Goal: Task Accomplishment & Management: Manage account settings

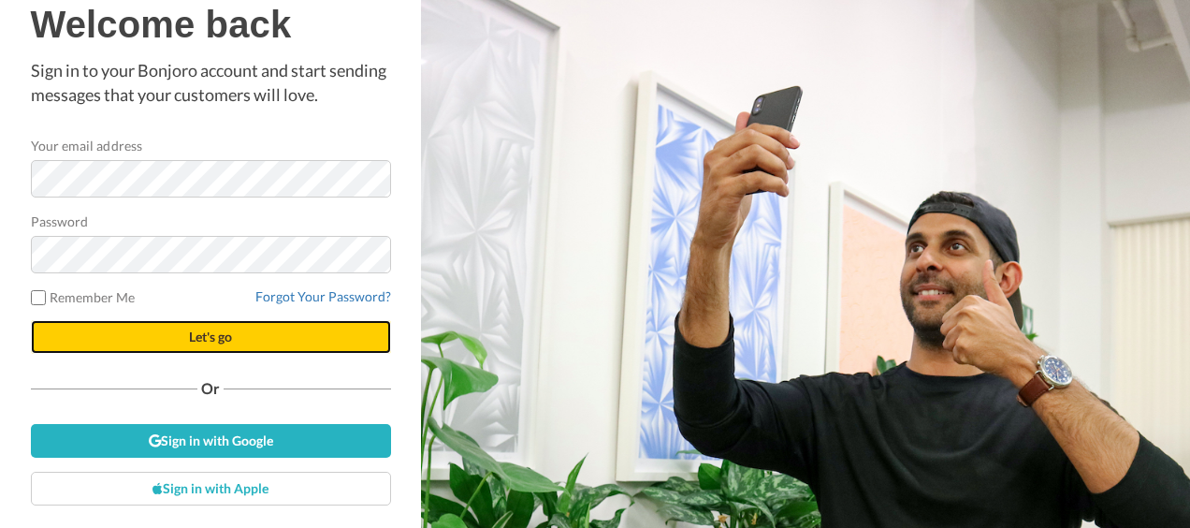
click at [199, 339] on span "Let's go" at bounding box center [210, 336] width 43 height 16
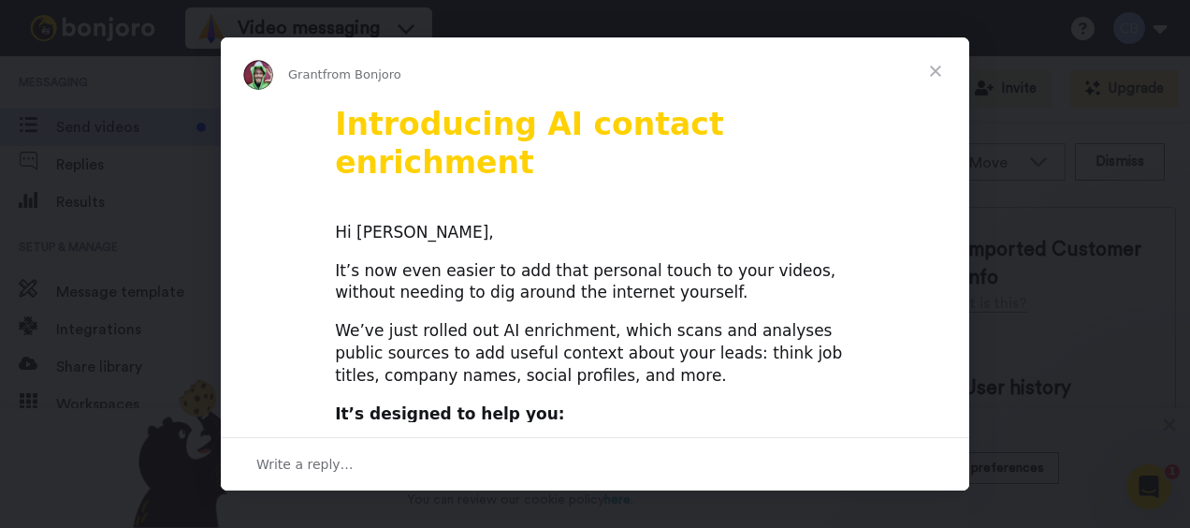
click at [929, 67] on span "Close" at bounding box center [935, 70] width 67 height 67
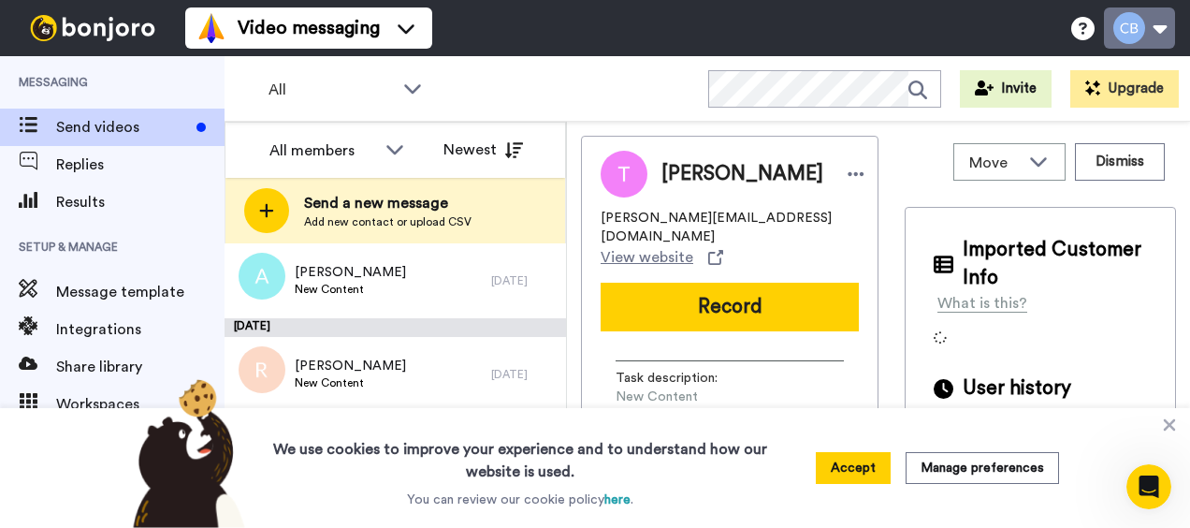
click at [1151, 35] on button at bounding box center [1139, 27] width 71 height 41
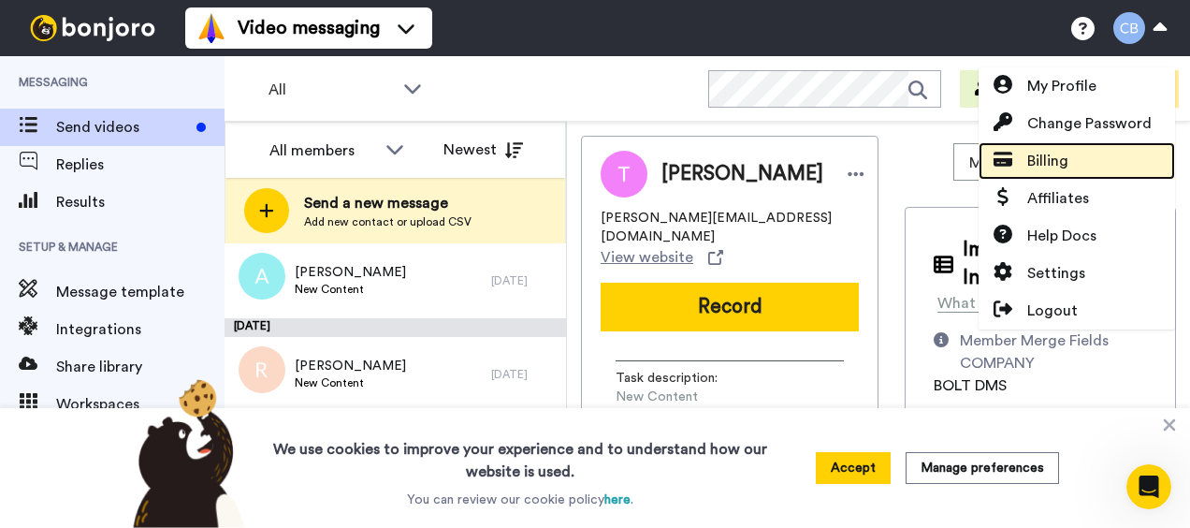
click at [1095, 170] on link "Billing" at bounding box center [1076, 160] width 196 height 37
click at [1090, 176] on link "Billing" at bounding box center [1076, 160] width 196 height 37
click at [1030, 155] on span "Billing" at bounding box center [1047, 161] width 41 height 22
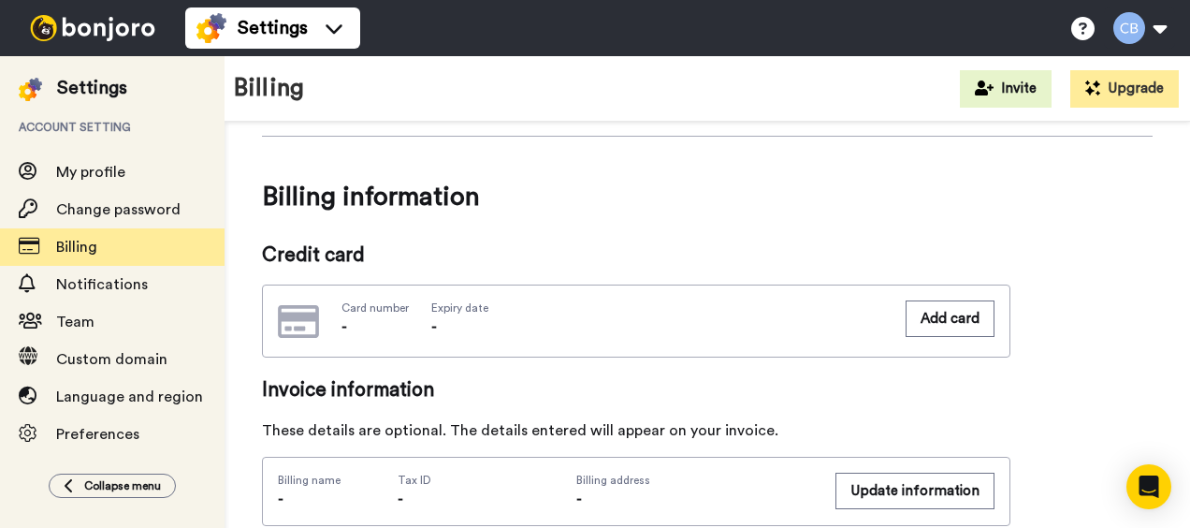
scroll to position [187, 0]
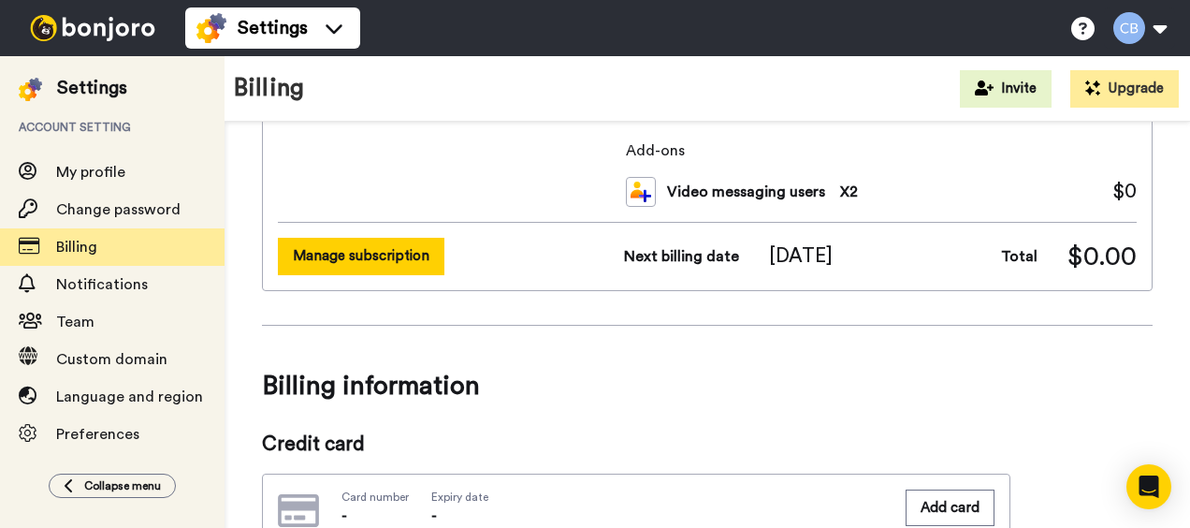
click at [406, 255] on button "Manage subscription" at bounding box center [361, 256] width 166 height 36
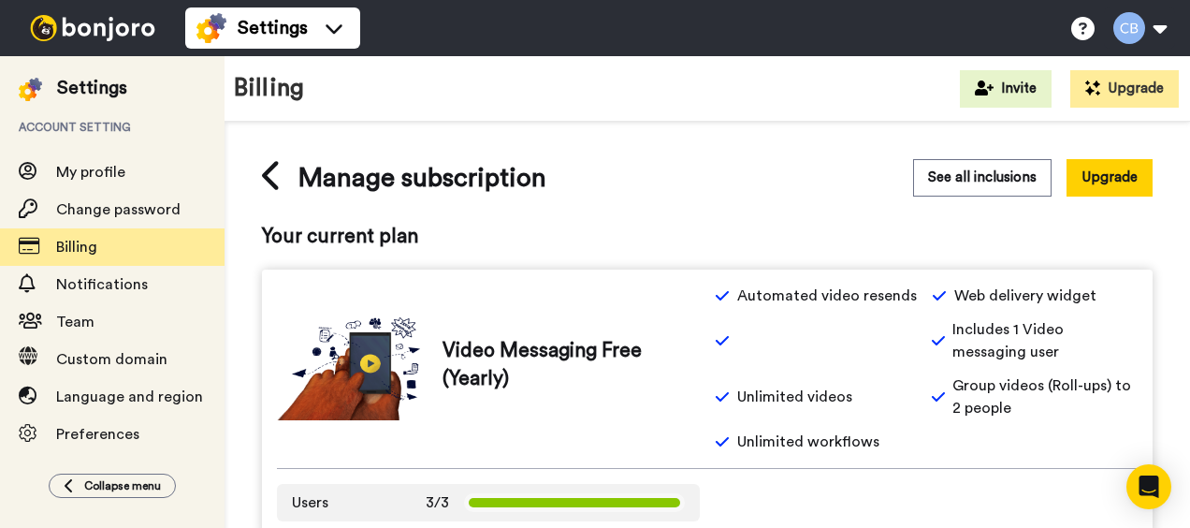
drag, startPoint x: 271, startPoint y: 177, endPoint x: 270, endPoint y: 120, distance: 57.1
click at [271, 177] on icon at bounding box center [272, 175] width 21 height 33
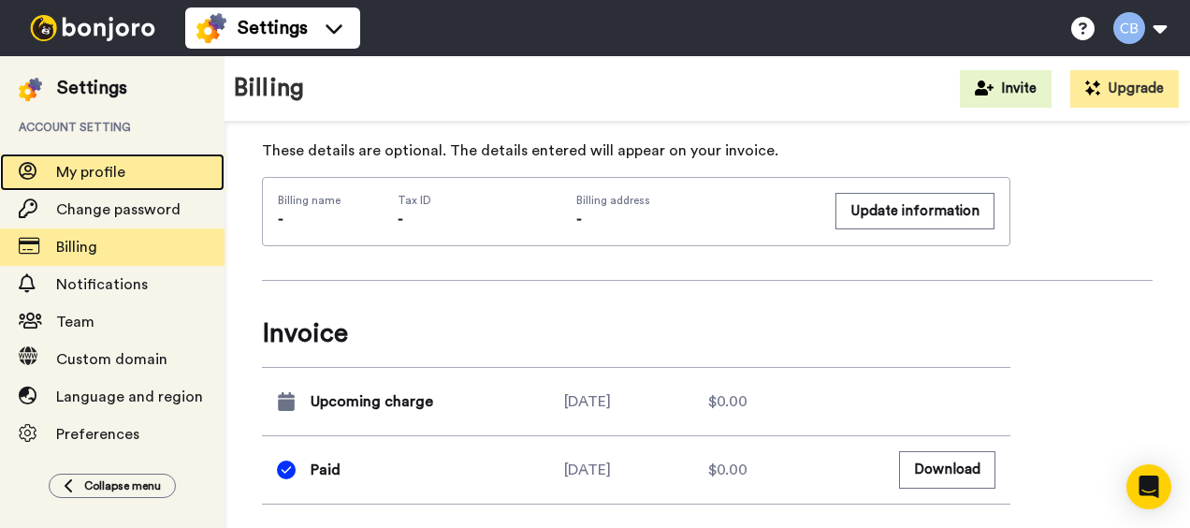
click at [123, 170] on span "My profile" at bounding box center [90, 172] width 69 height 15
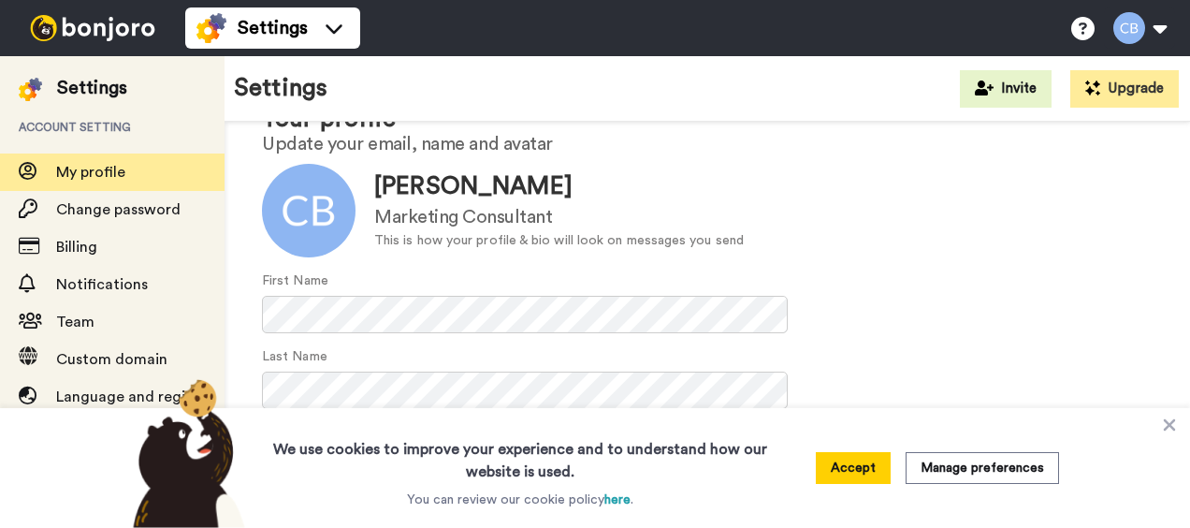
scroll to position [243, 0]
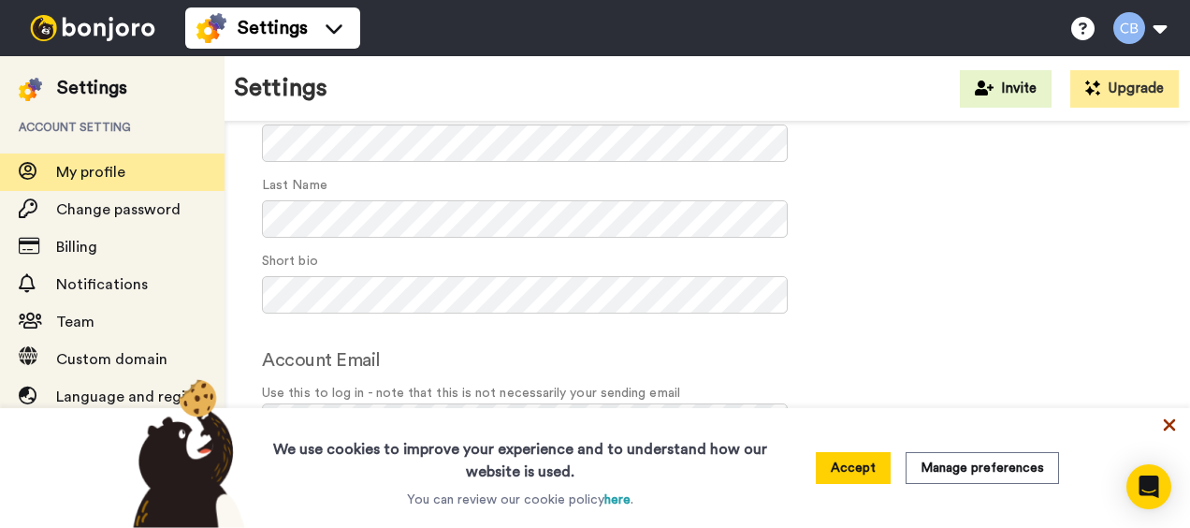
click at [1174, 430] on icon at bounding box center [1169, 424] width 19 height 19
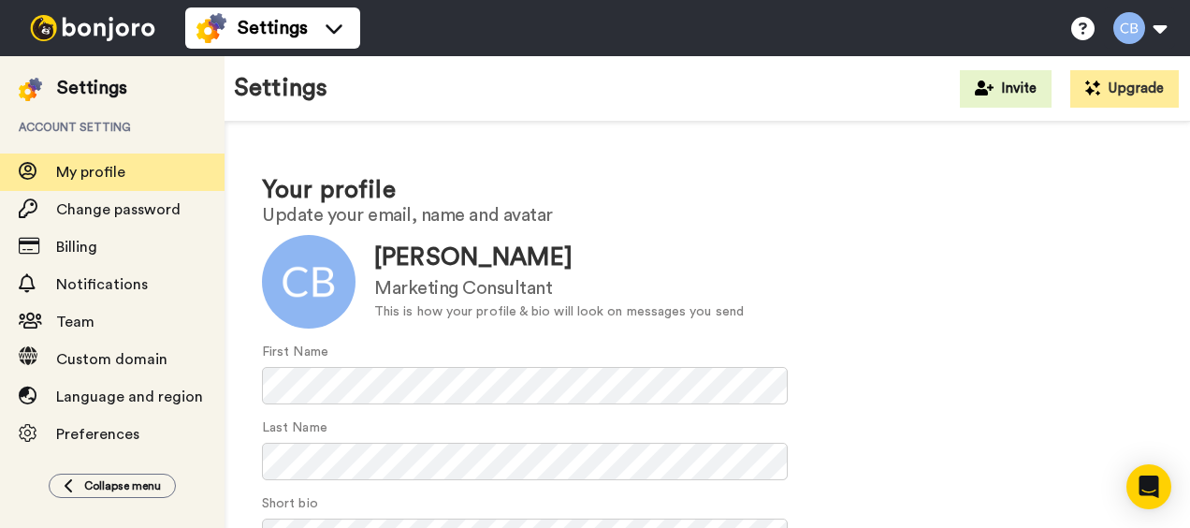
scroll to position [0, 0]
